Goal: Information Seeking & Learning: Learn about a topic

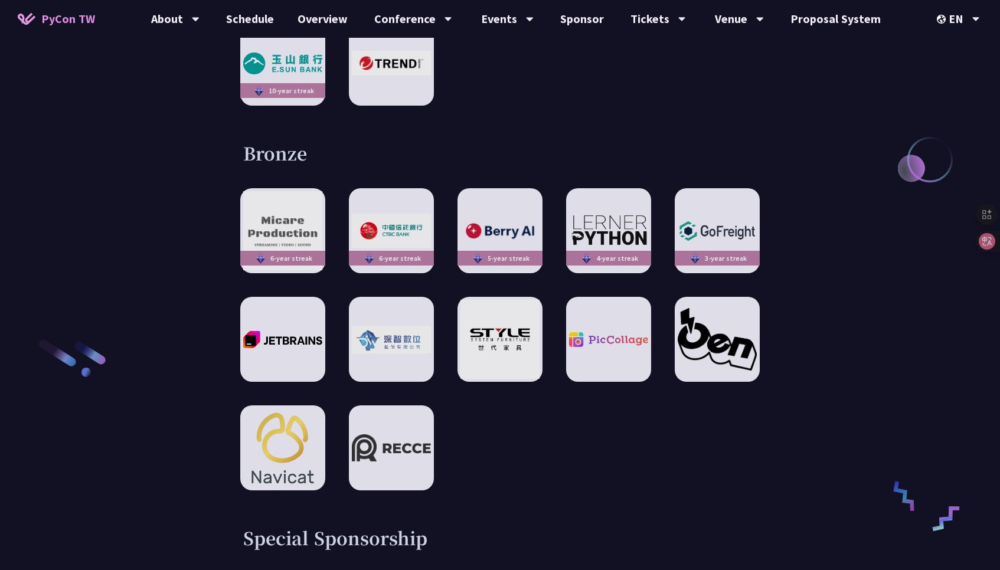
scroll to position [1811, 0]
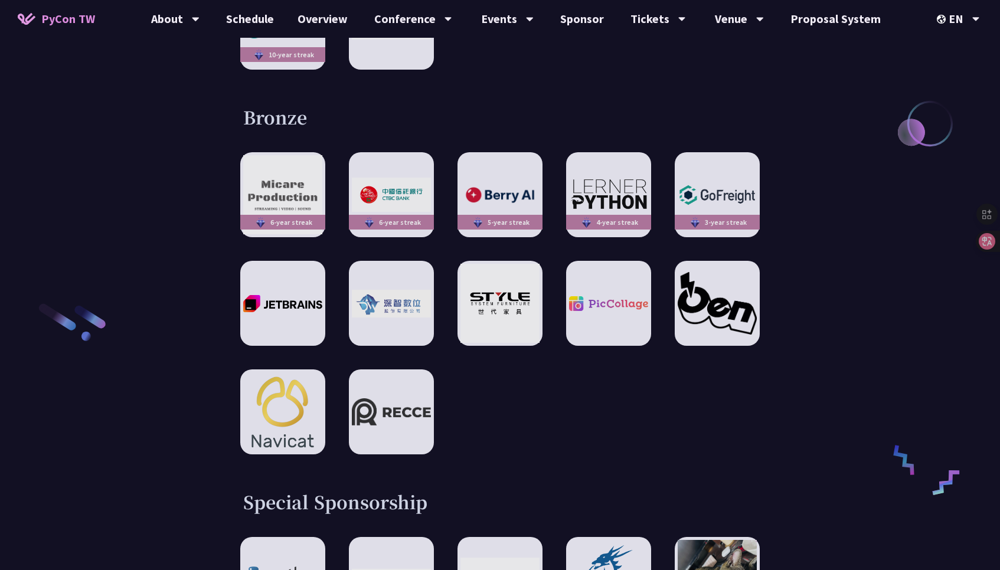
click at [529, 386] on div "6-year streak 6-year streak 5-year streak 4-year streak 3-year streak" at bounding box center [499, 303] width 519 height 302
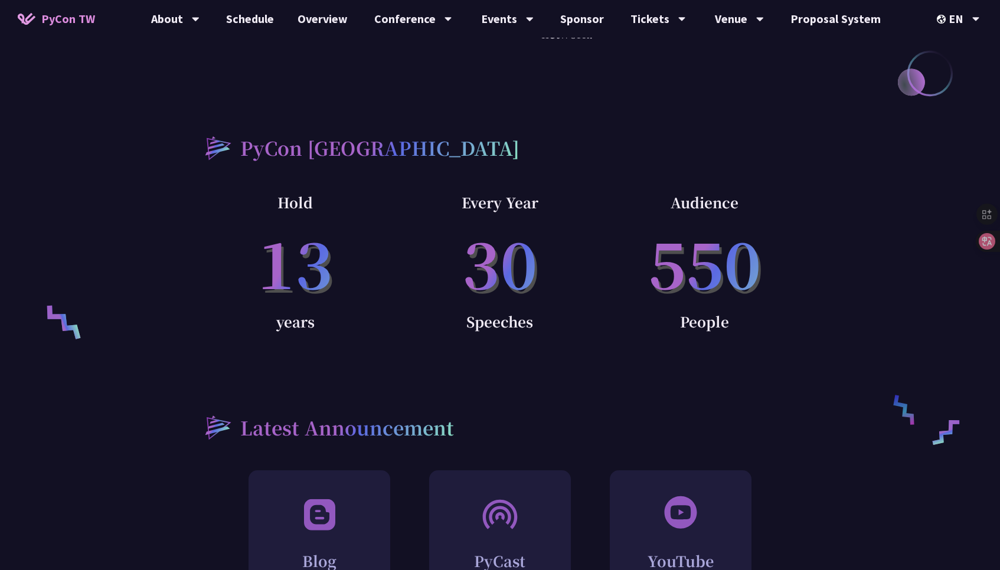
scroll to position [773, 0]
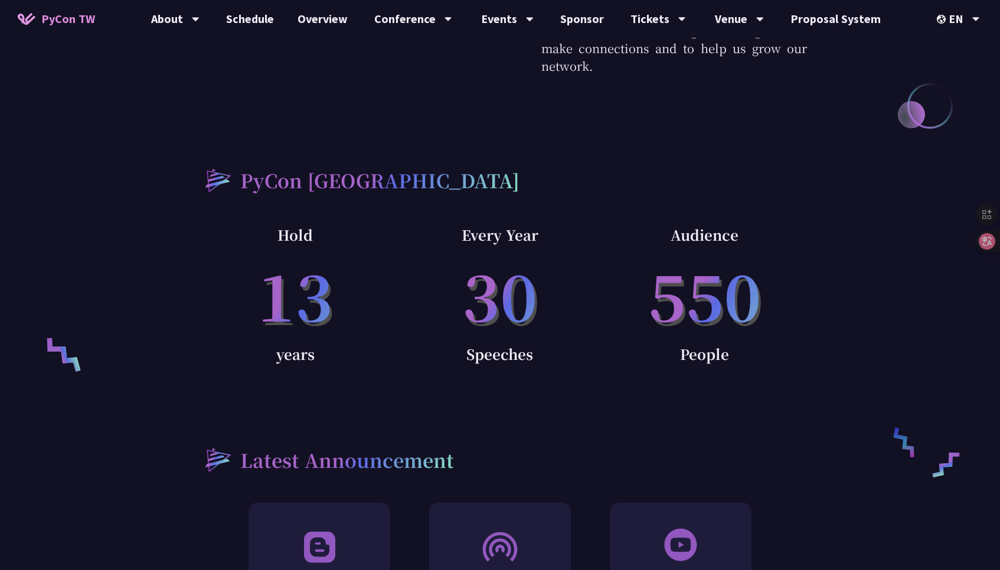
drag, startPoint x: 669, startPoint y: 281, endPoint x: 749, endPoint y: 281, distance: 79.7
click at [749, 281] on p "550" at bounding box center [704, 295] width 205 height 96
click at [670, 367] on div "Audience 550 People" at bounding box center [704, 312] width 205 height 178
click at [699, 272] on p "550" at bounding box center [704, 295] width 205 height 96
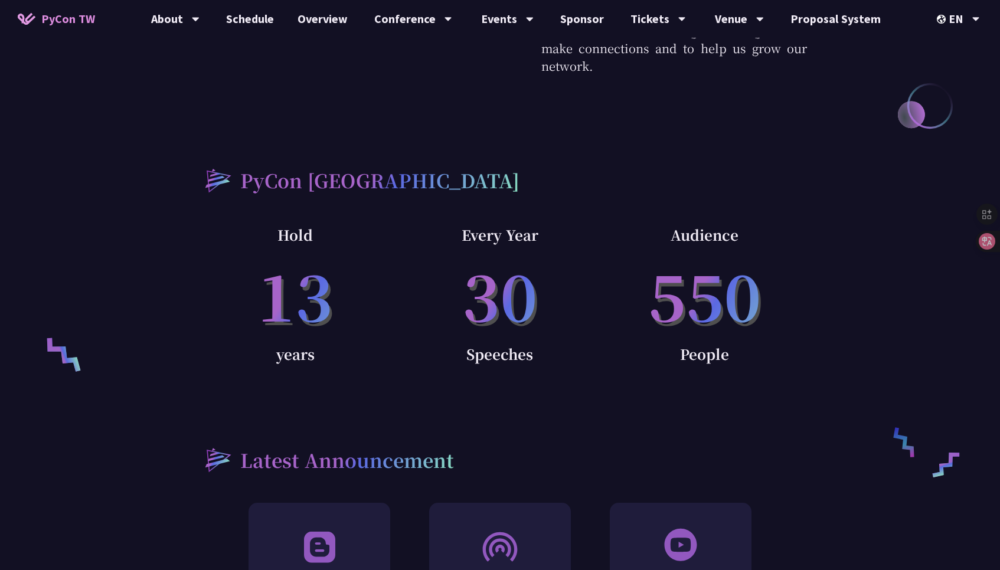
click at [640, 363] on div "Audience 550 People" at bounding box center [704, 312] width 205 height 178
click at [706, 264] on p "550" at bounding box center [704, 295] width 205 height 96
click at [577, 437] on div "Latest Announcement" at bounding box center [500, 459] width 614 height 45
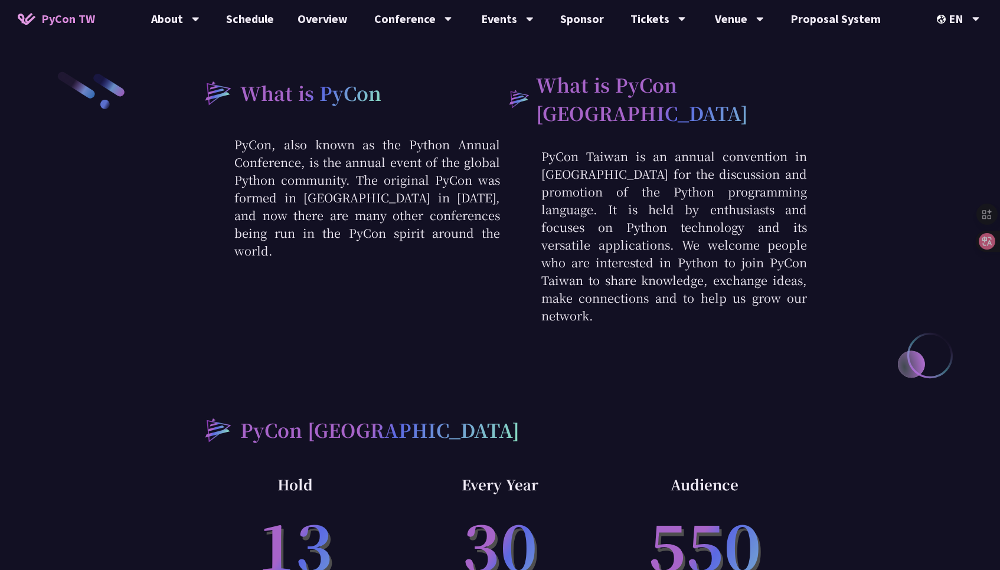
scroll to position [518, 0]
